Goal: Information Seeking & Learning: Learn about a topic

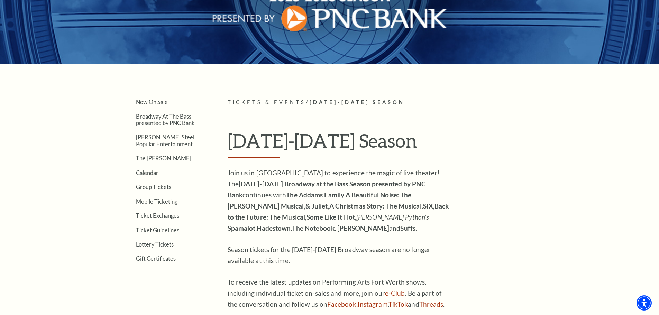
scroll to position [164, 0]
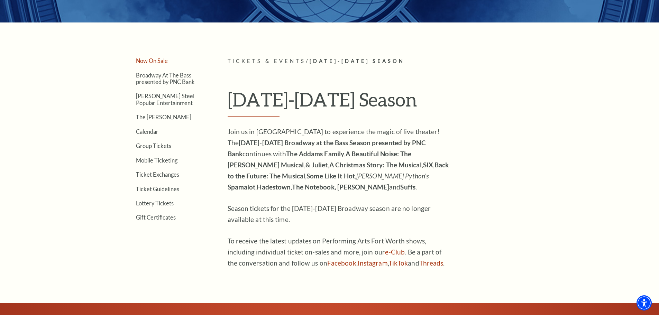
click at [154, 60] on link "Now On Sale" at bounding box center [152, 60] width 32 height 7
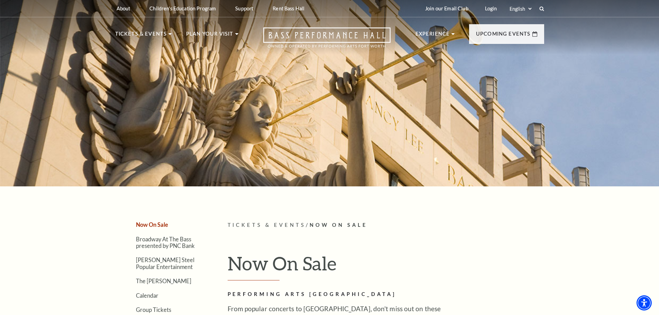
drag, startPoint x: 661, startPoint y: 17, endPoint x: 662, endPoint y: -4, distance: 21.1
click at [659, 0] on html "Skip to main content Enable accessibility for low vision Open the accessibility…" at bounding box center [329, 157] width 659 height 315
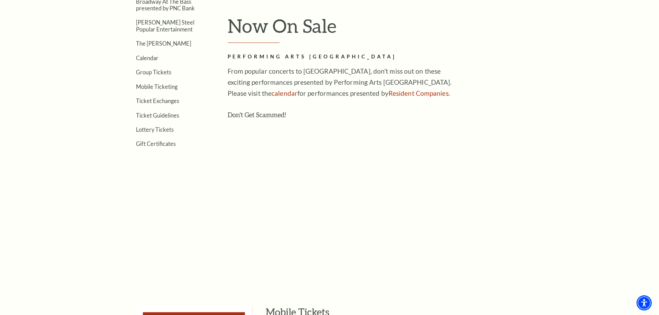
scroll to position [146, 0]
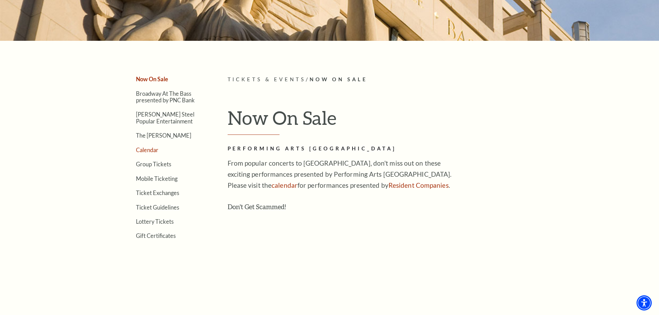
click at [150, 150] on link "Calendar" at bounding box center [147, 150] width 22 height 7
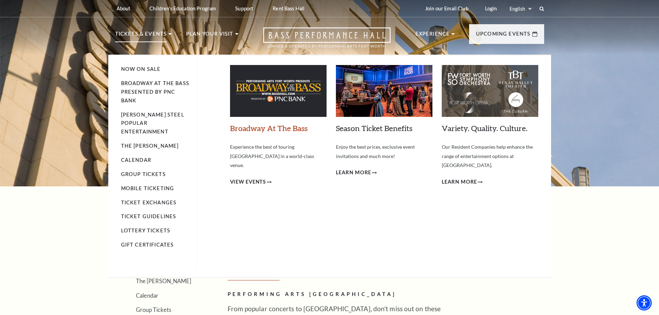
click at [273, 130] on link "Broadway At The Bass" at bounding box center [269, 128] width 78 height 9
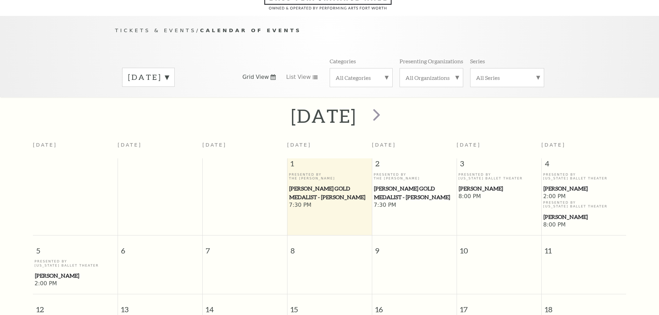
scroll to position [61, 0]
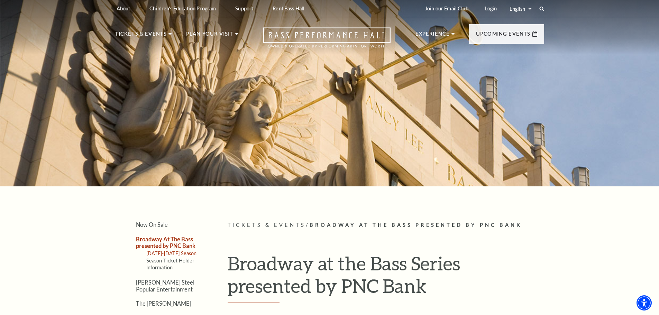
click at [164, 253] on link "2025-2026 Season" at bounding box center [171, 254] width 51 height 6
